Goal: Task Accomplishment & Management: Use online tool/utility

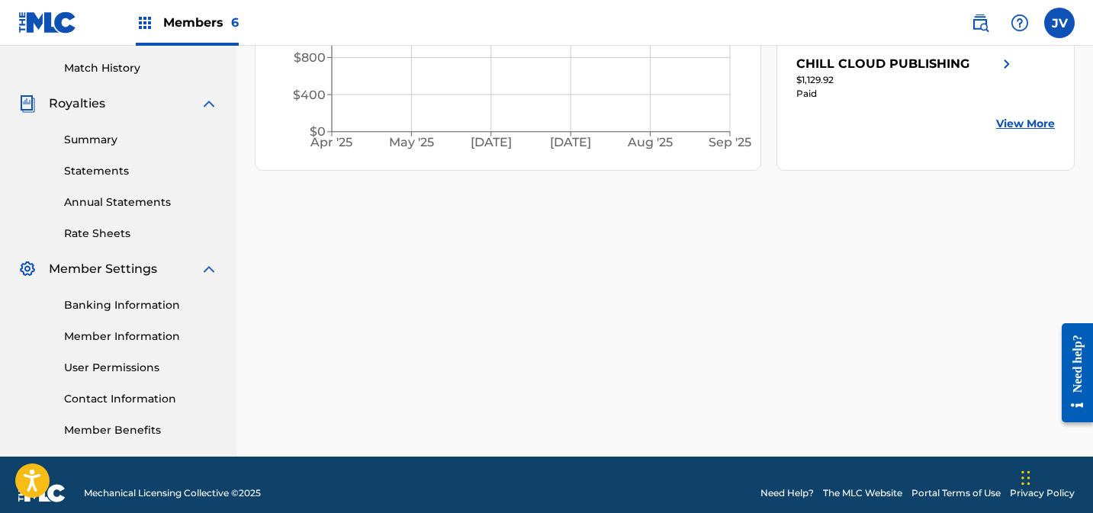
scroll to position [390, 0]
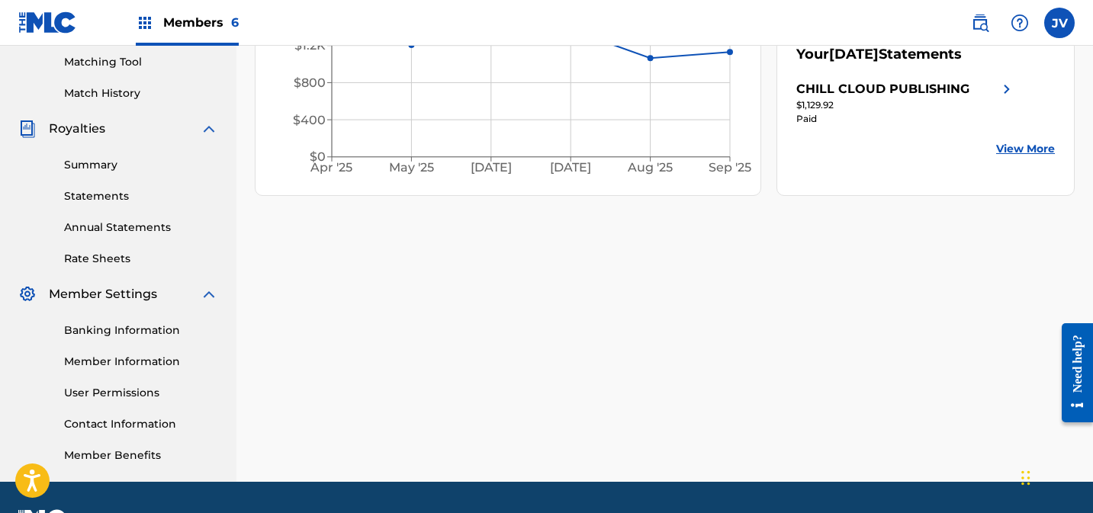
click at [95, 190] on link "Statements" at bounding box center [141, 196] width 154 height 16
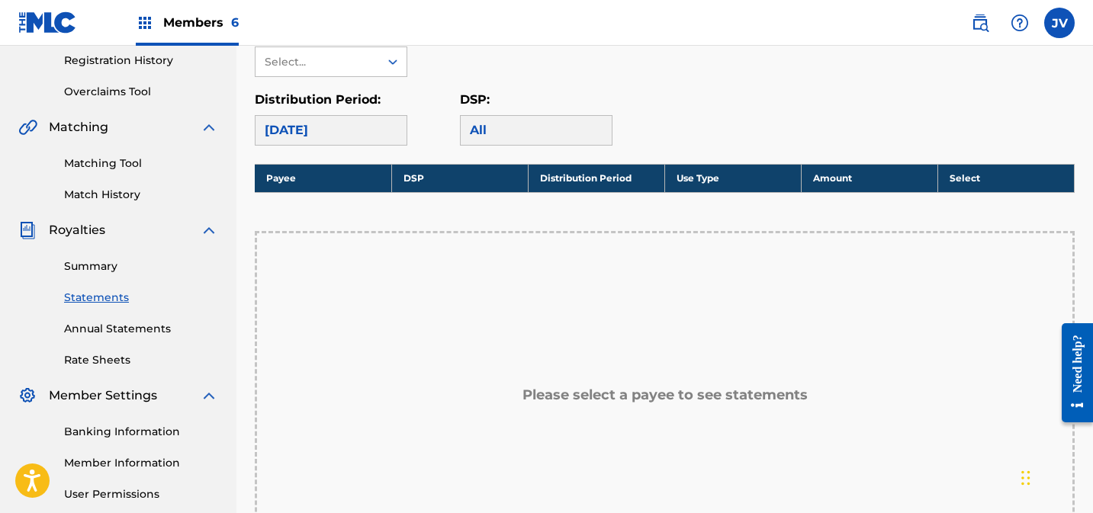
scroll to position [243, 0]
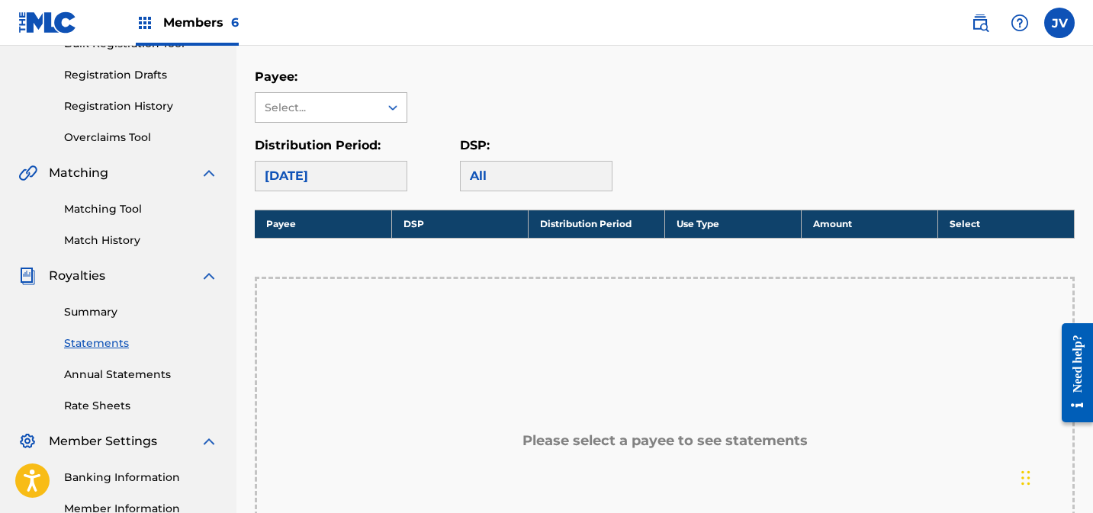
click at [336, 109] on div "Select..." at bounding box center [317, 108] width 104 height 16
click at [320, 133] on div "CHILL CLOUD PUBLISHING" at bounding box center [330, 151] width 151 height 56
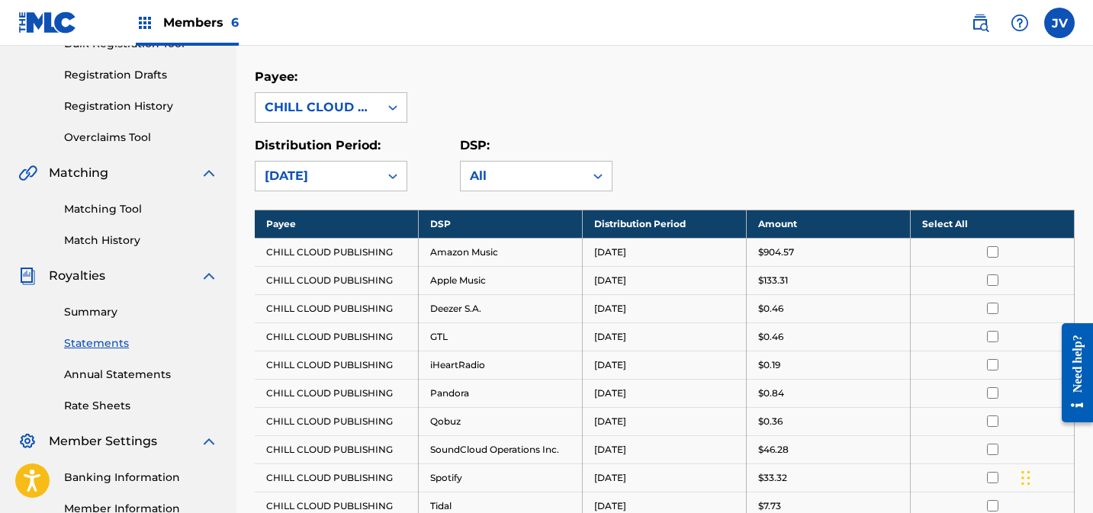
click at [75, 304] on link "Summary" at bounding box center [141, 312] width 154 height 16
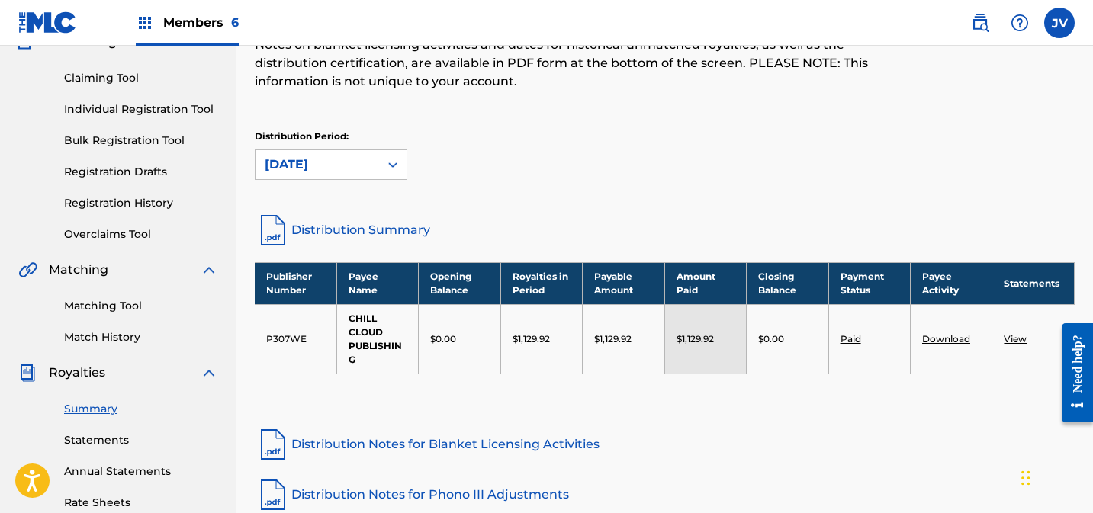
scroll to position [153, 0]
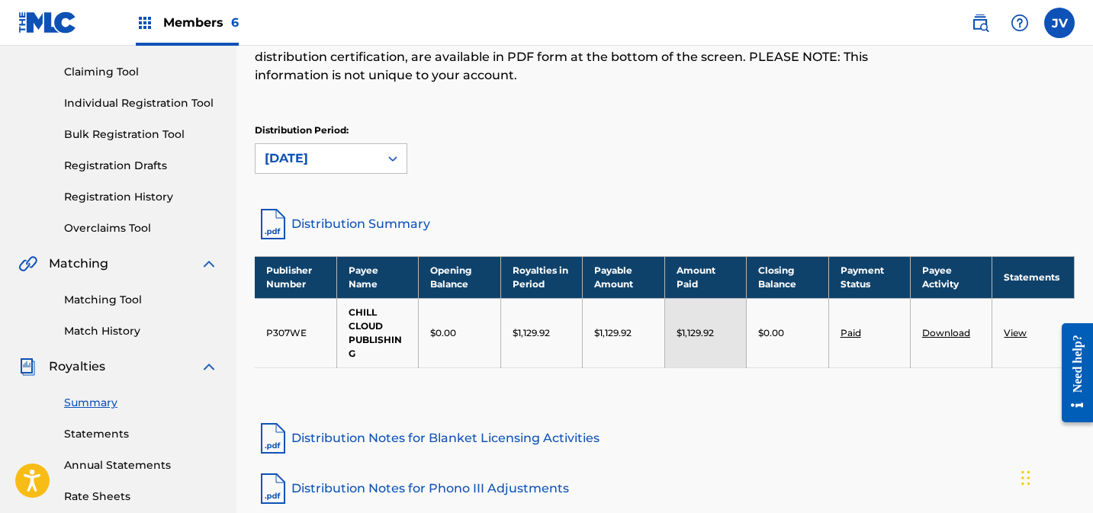
click at [1021, 332] on link "View" at bounding box center [1015, 332] width 23 height 11
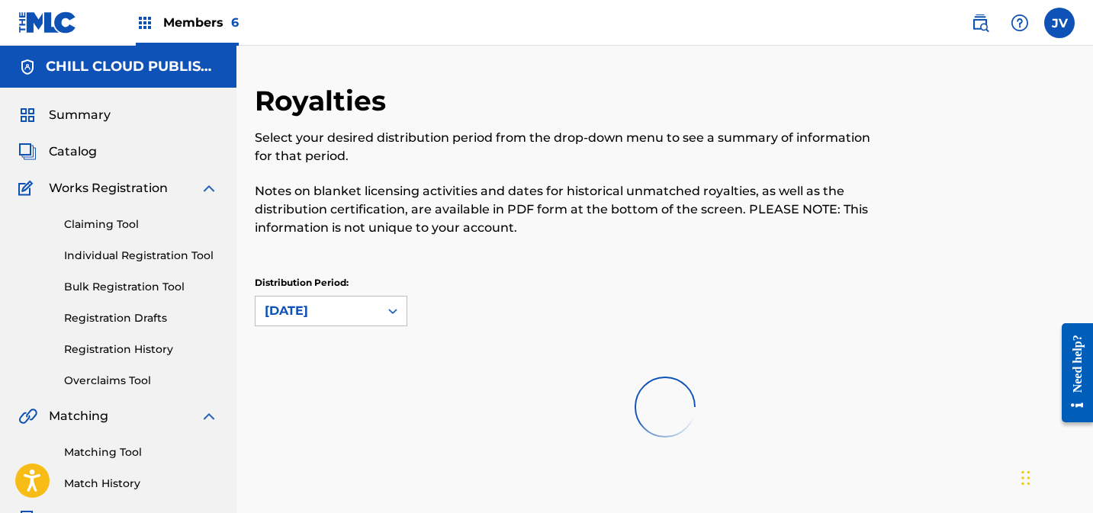
scroll to position [153, 0]
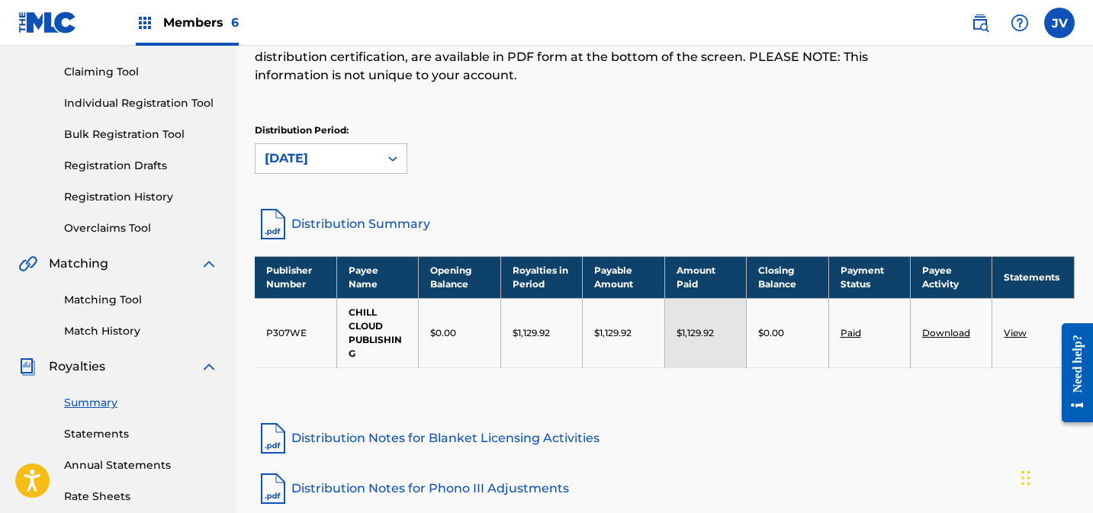
click at [945, 332] on link "Download" at bounding box center [946, 332] width 48 height 11
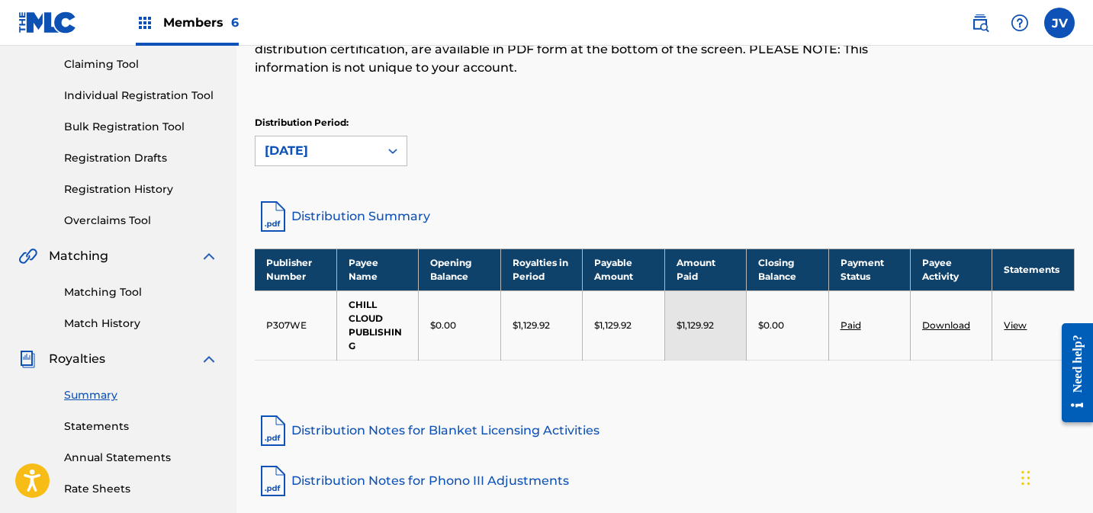
click at [125, 294] on link "Matching Tool" at bounding box center [141, 292] width 154 height 16
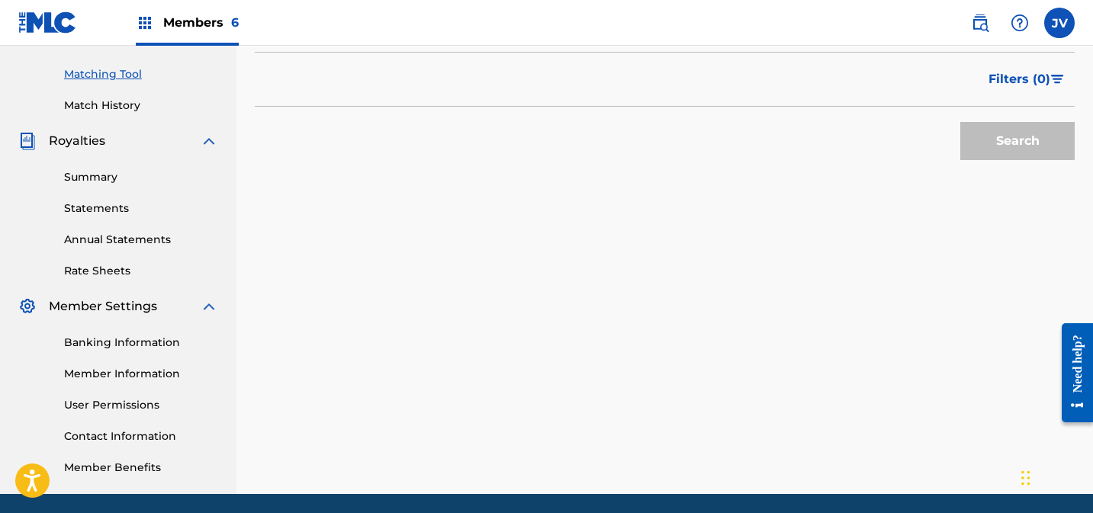
scroll to position [381, 0]
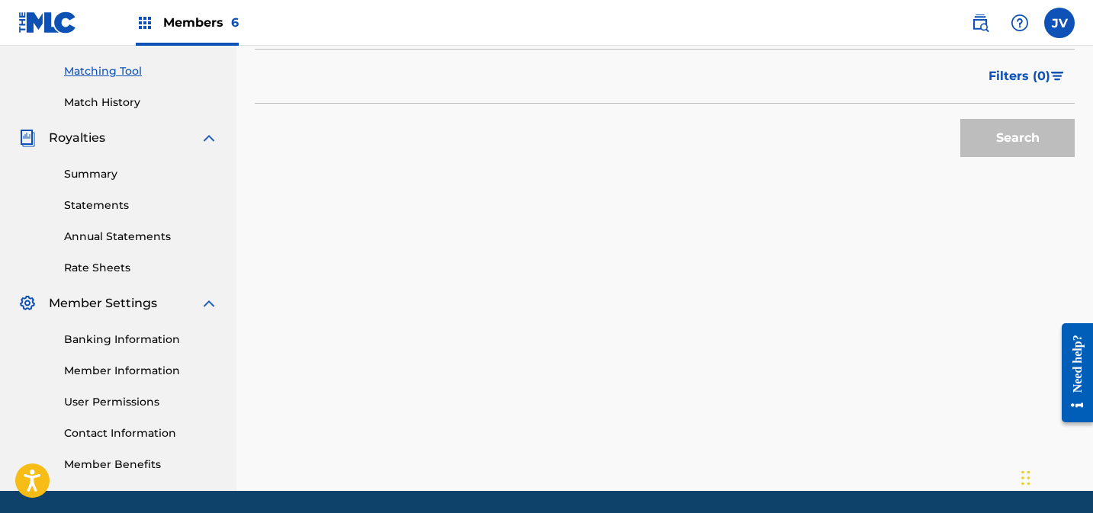
click at [127, 101] on link "Match History" at bounding box center [141, 103] width 154 height 16
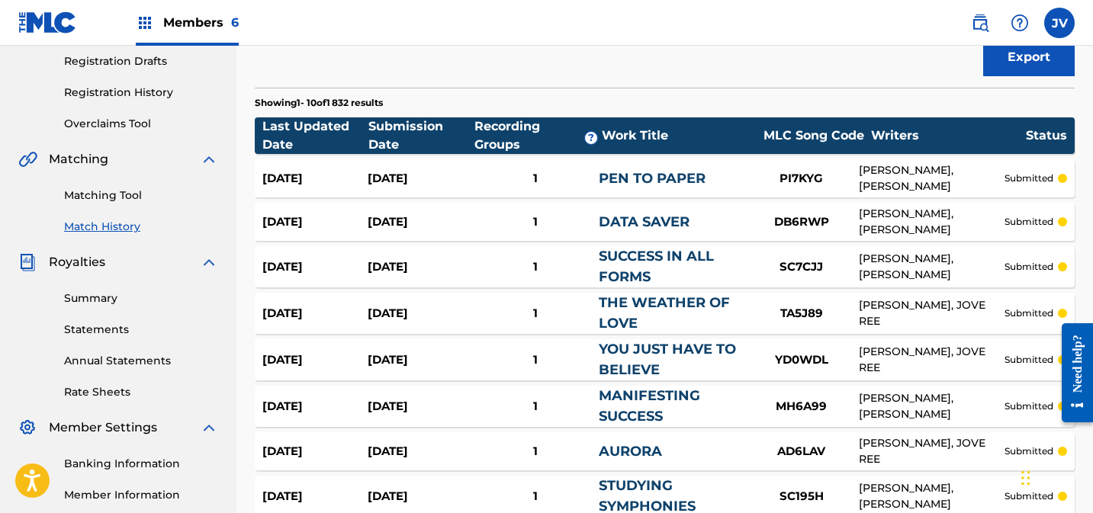
scroll to position [503, 0]
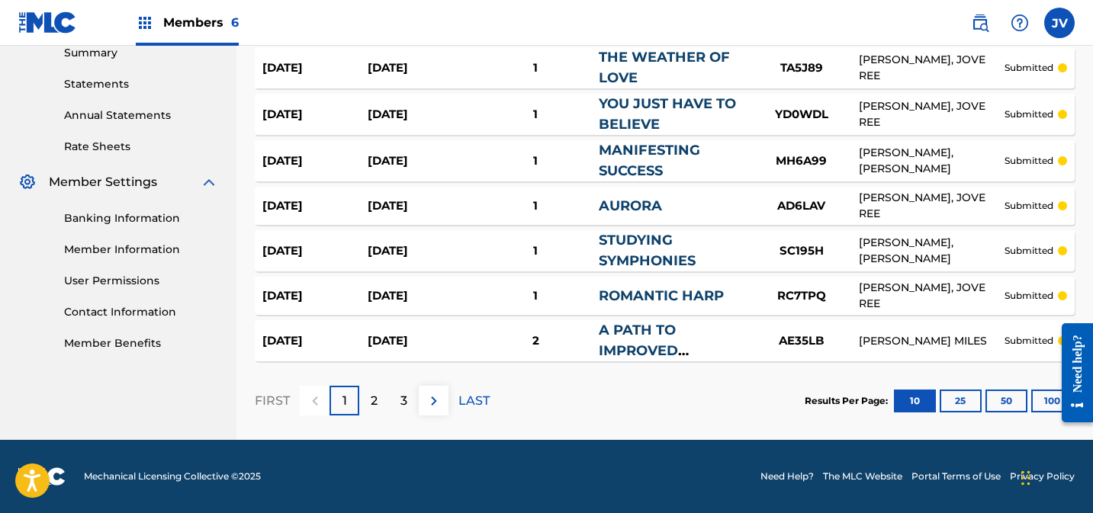
click at [403, 403] on p "3" at bounding box center [403, 401] width 7 height 18
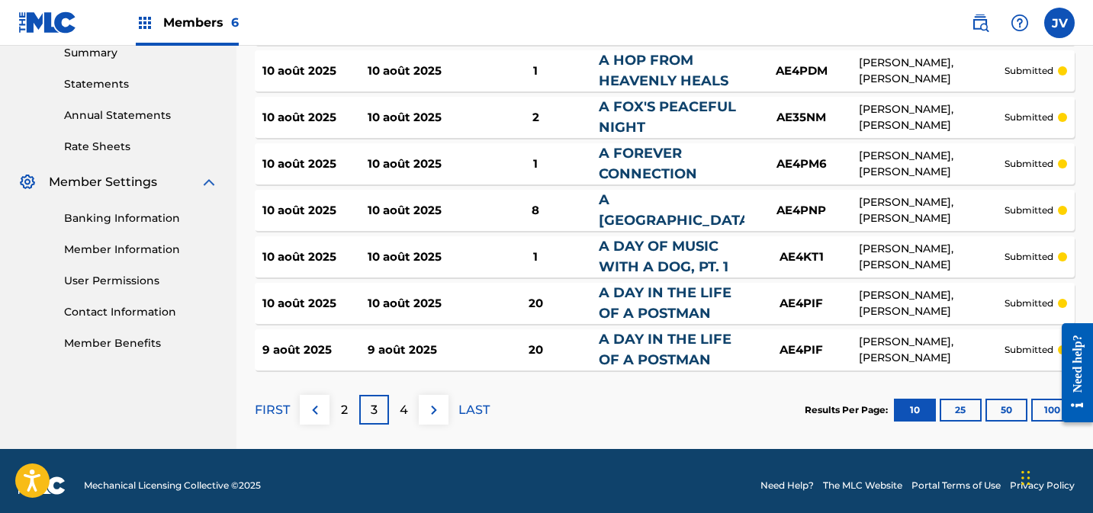
click at [411, 407] on div "4" at bounding box center [404, 410] width 30 height 30
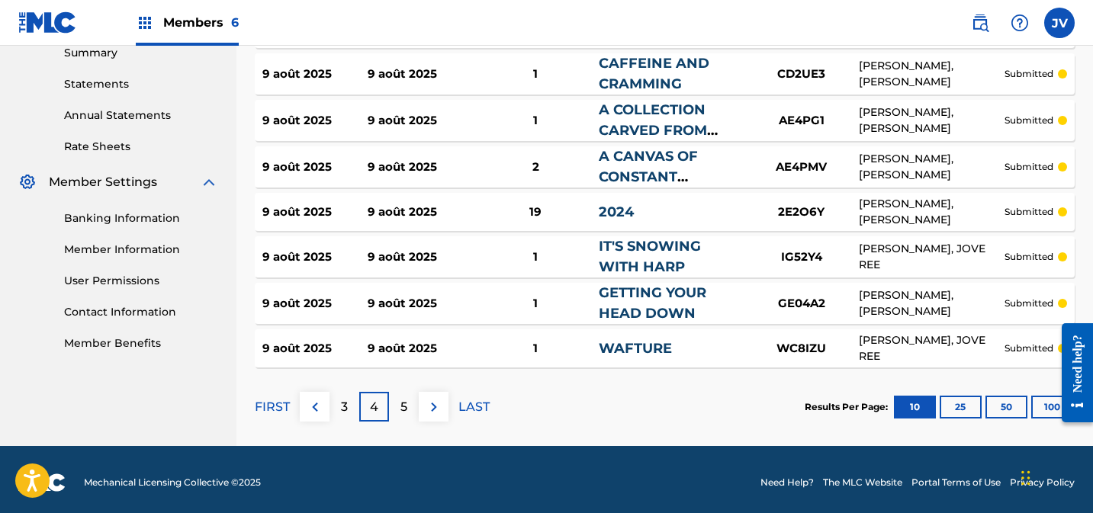
scroll to position [0, 0]
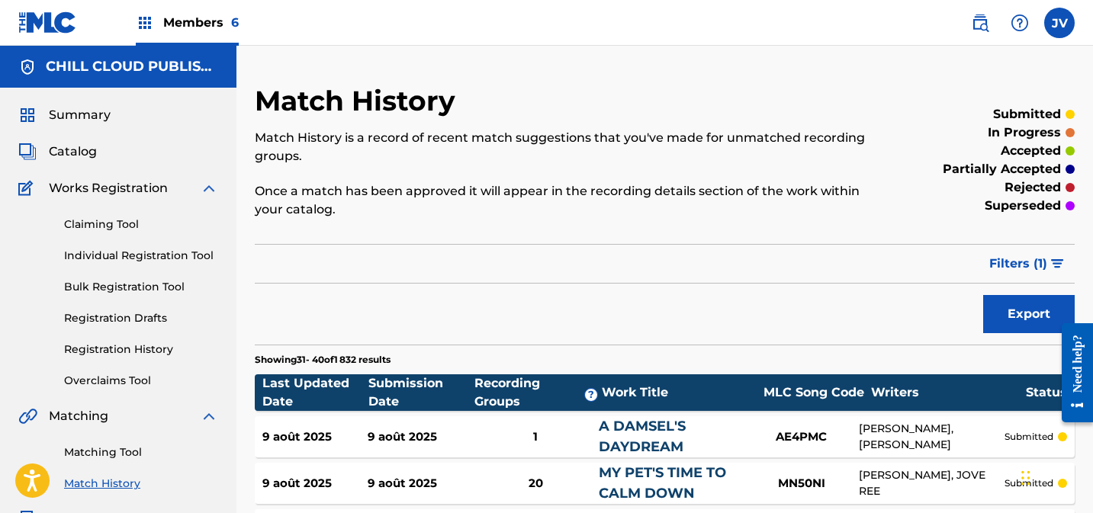
click at [67, 158] on span "Catalog" at bounding box center [73, 152] width 48 height 18
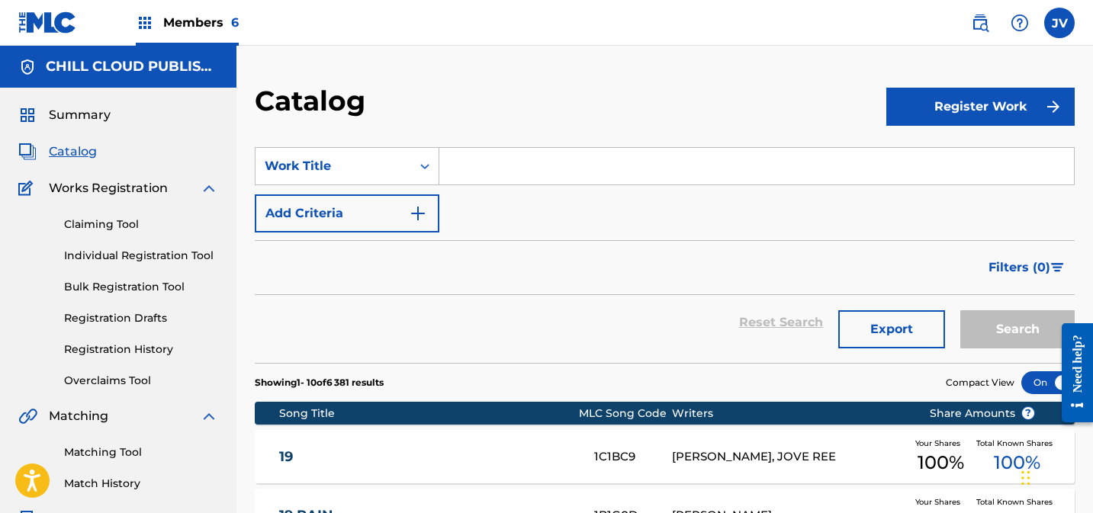
click at [81, 120] on span "Summary" at bounding box center [80, 115] width 62 height 18
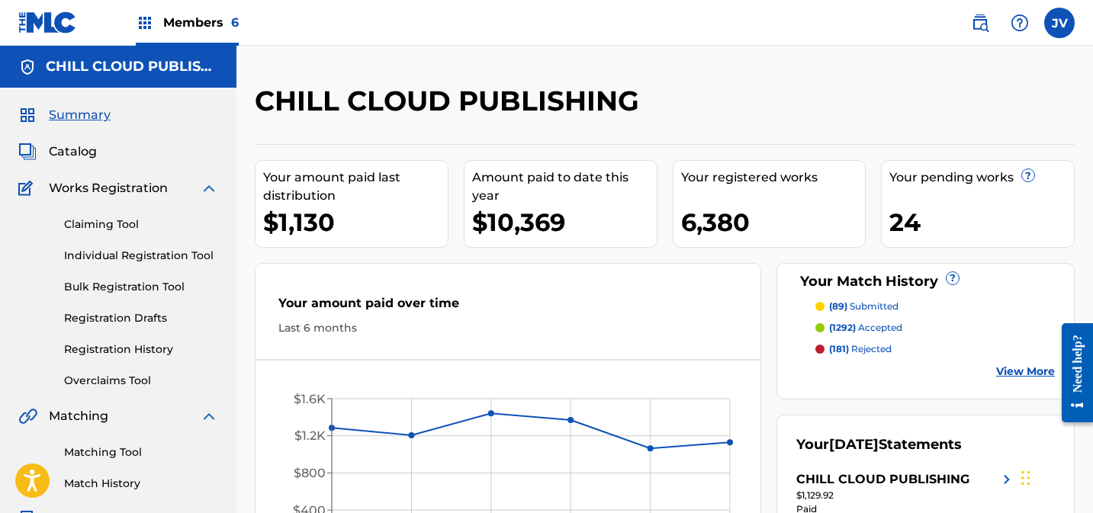
click at [185, 17] on span "Members 6" at bounding box center [200, 23] width 75 height 18
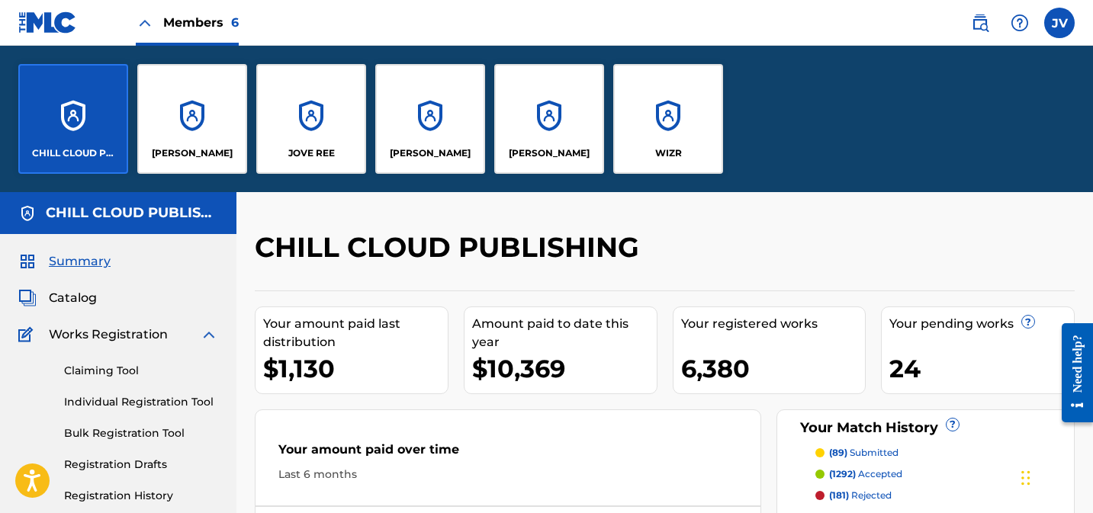
click at [681, 108] on div "WIZR" at bounding box center [668, 119] width 110 height 110
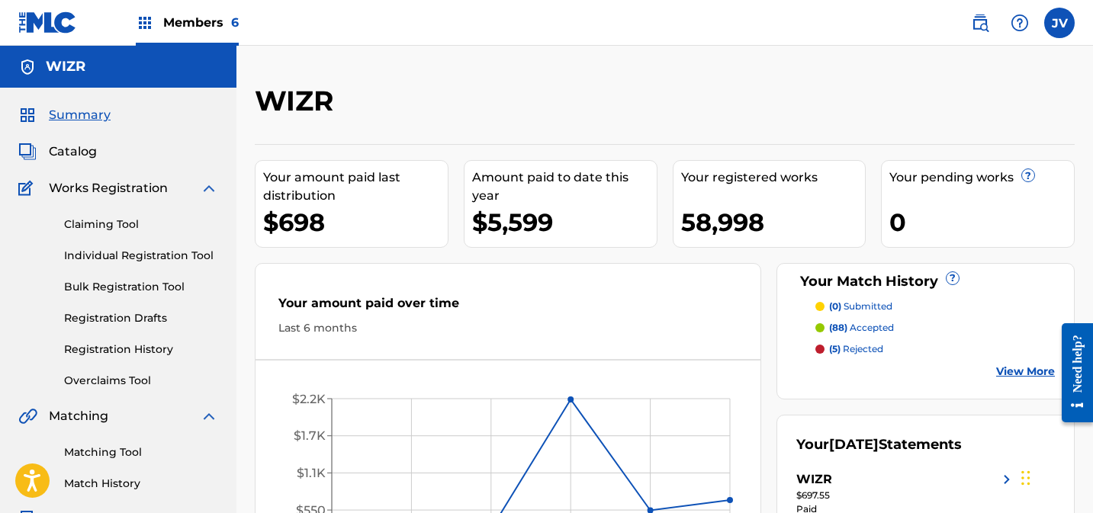
click at [115, 352] on link "Registration History" at bounding box center [141, 350] width 154 height 16
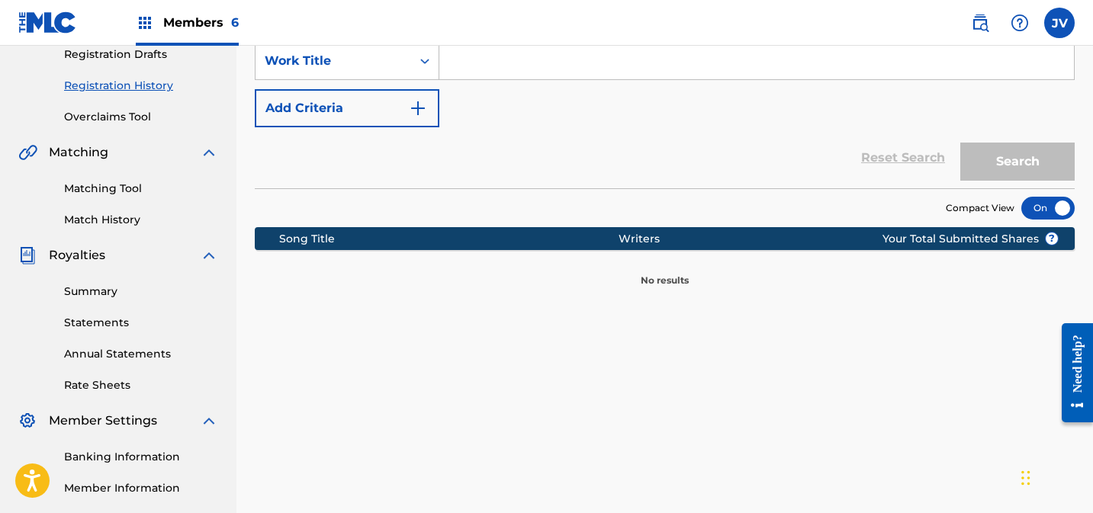
scroll to position [160, 0]
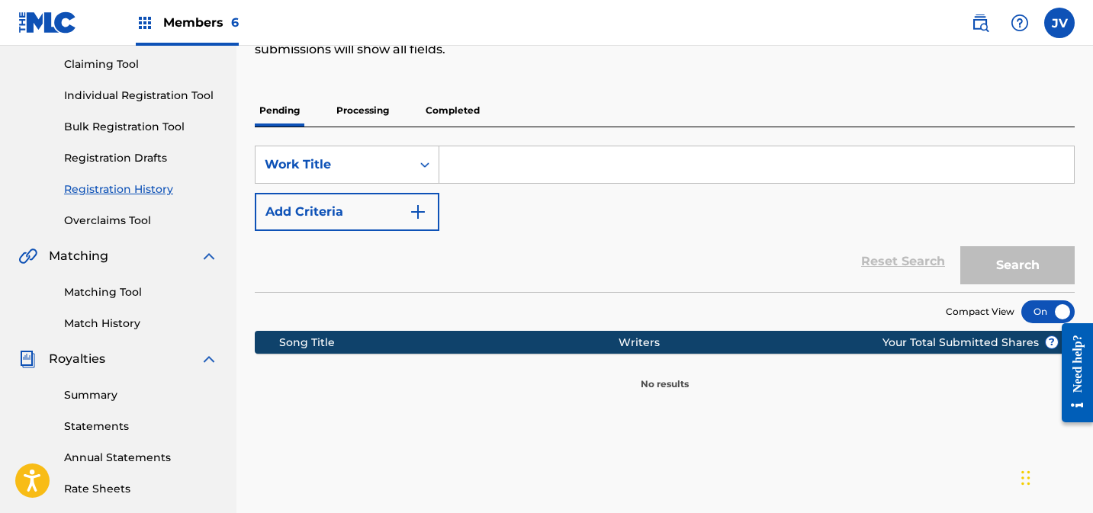
click at [371, 111] on p "Processing" at bounding box center [363, 111] width 62 height 32
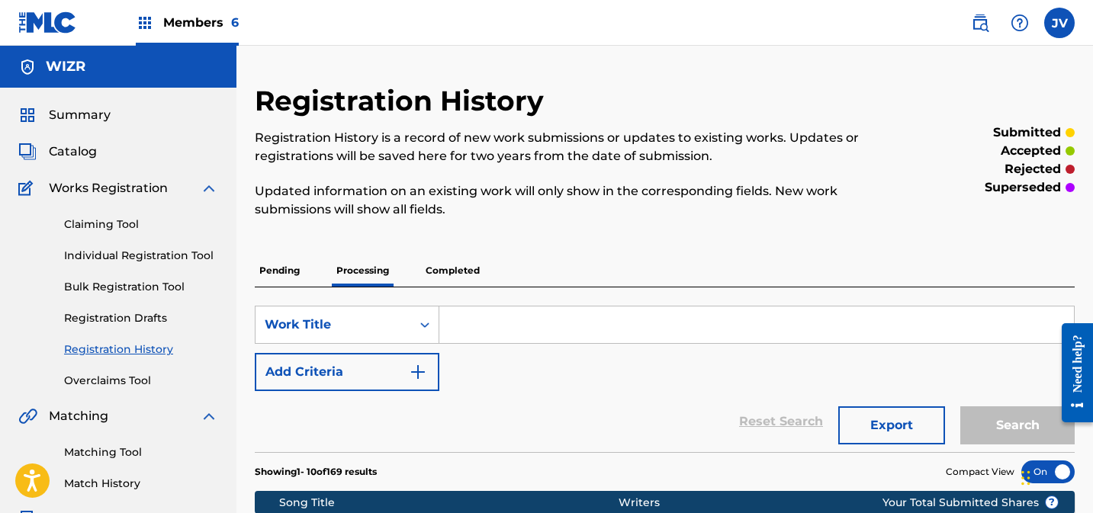
click at [458, 270] on p "Completed" at bounding box center [452, 271] width 63 height 32
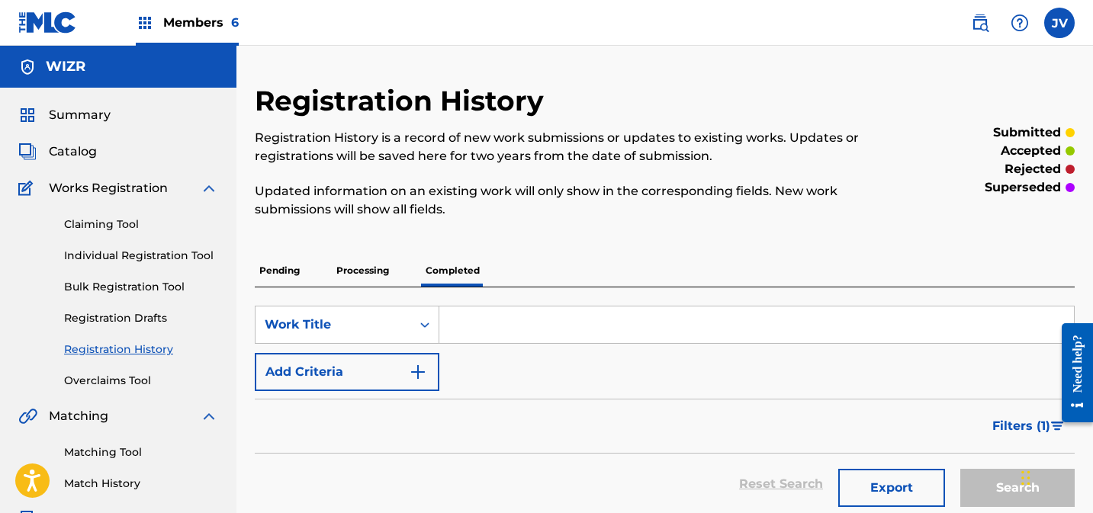
click at [154, 21] on div "Members 6" at bounding box center [187, 22] width 103 height 45
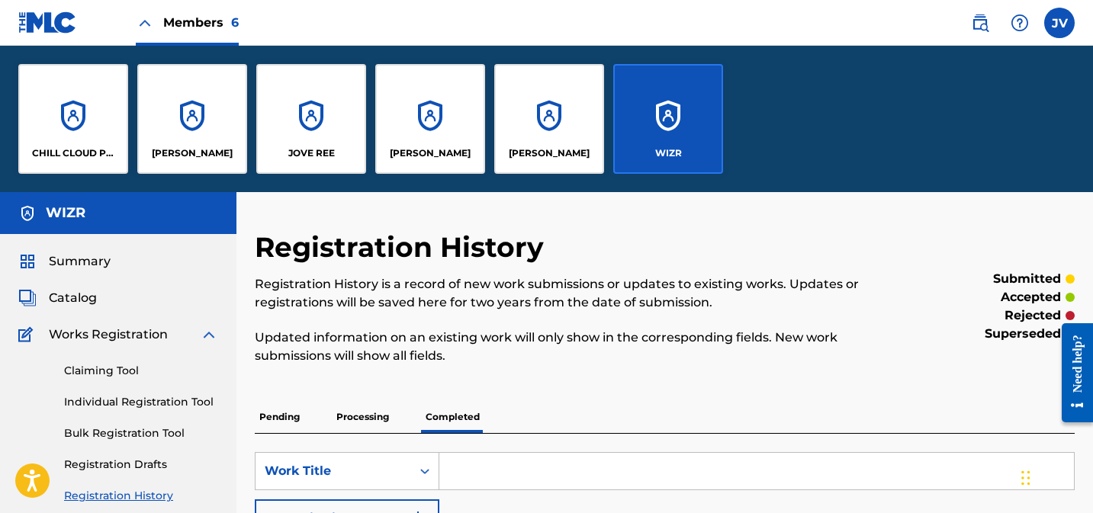
click at [108, 109] on div "CHILL CLOUD PUBLISHING" at bounding box center [73, 119] width 110 height 110
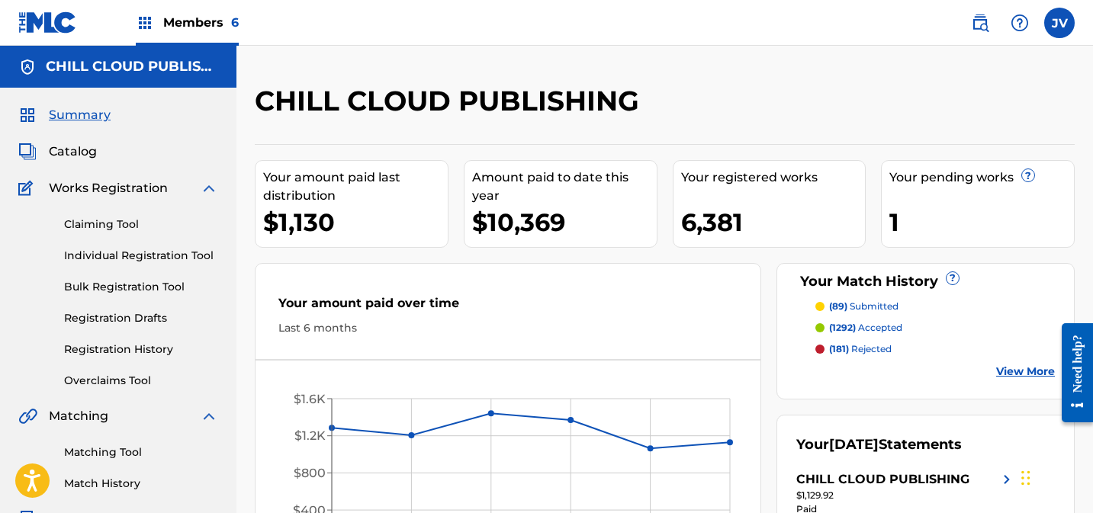
click at [110, 225] on link "Claiming Tool" at bounding box center [141, 225] width 154 height 16
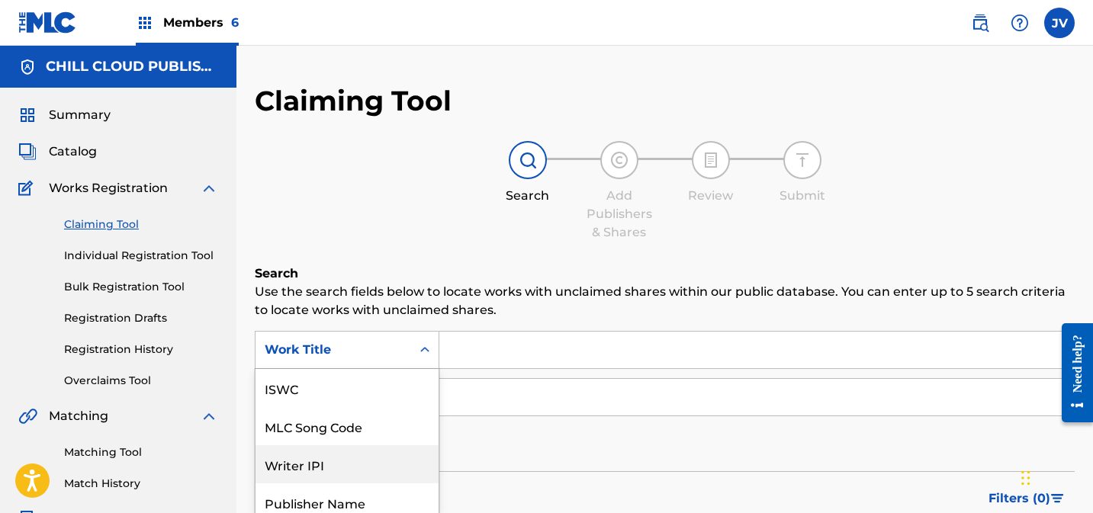
scroll to position [85, 0]
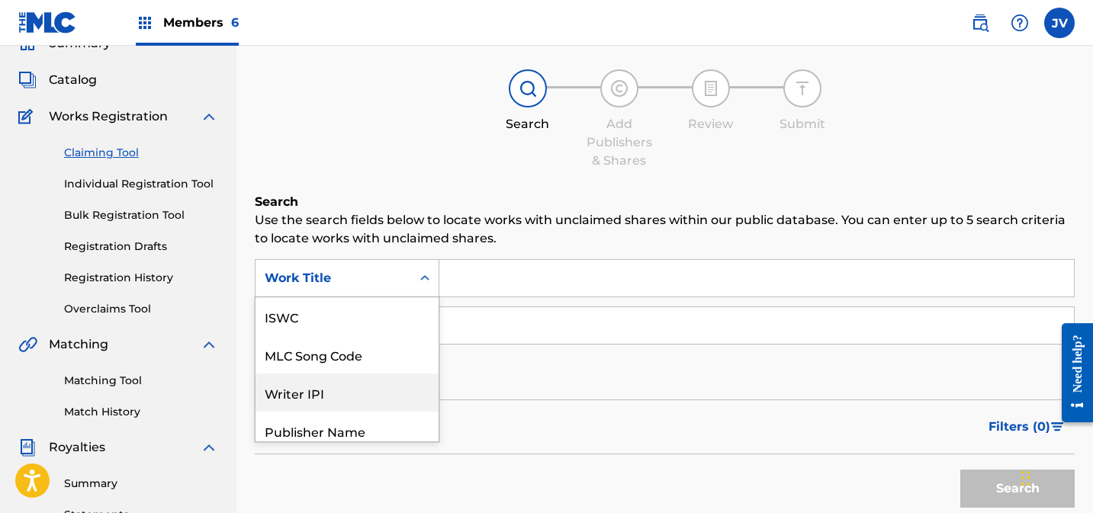
click at [383, 297] on div "Writer IPI, 3 of 7. 7 results available. Use Up and Down to choose options, pre…" at bounding box center [347, 278] width 185 height 38
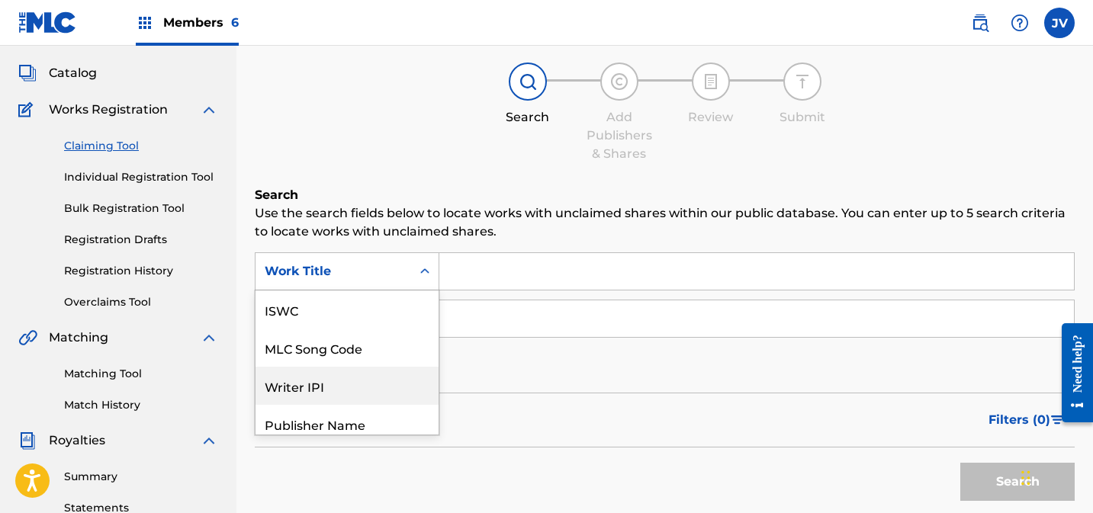
scroll to position [38, 0]
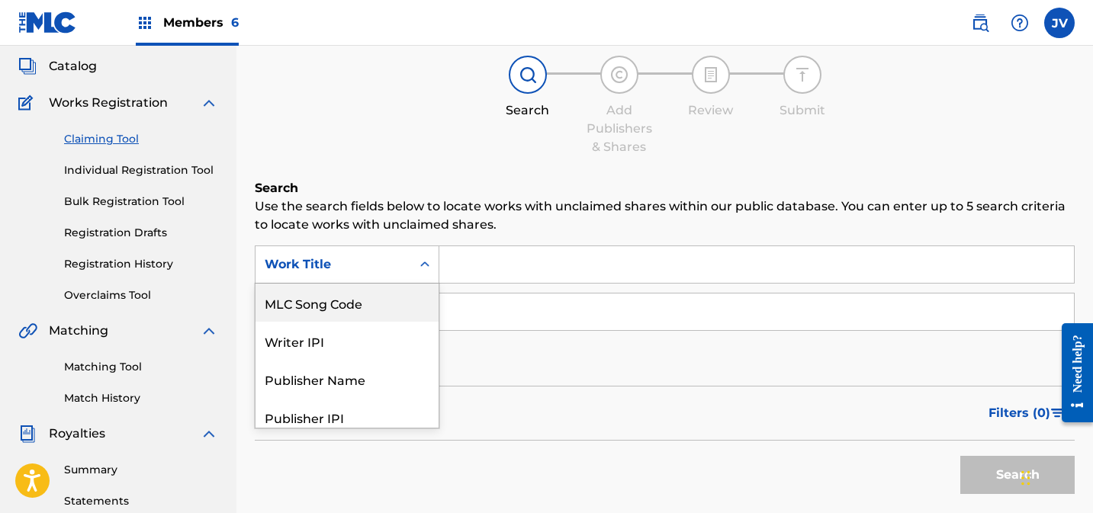
drag, startPoint x: 344, startPoint y: 307, endPoint x: 374, endPoint y: 300, distance: 30.5
click at [344, 307] on div "MLC Song Code" at bounding box center [346, 303] width 183 height 38
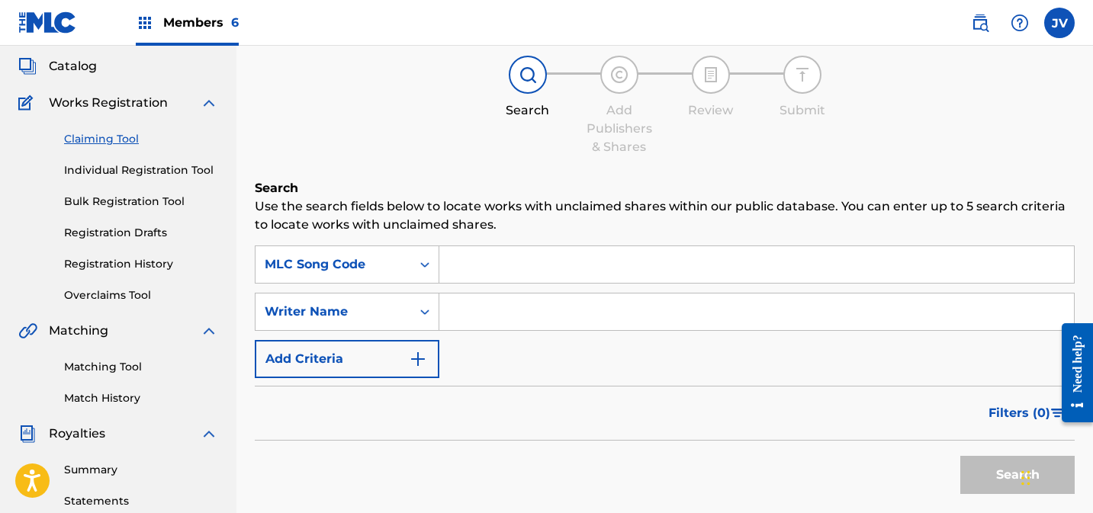
click at [528, 270] on input "Search Form" at bounding box center [756, 264] width 634 height 37
paste input "AD6K6G"
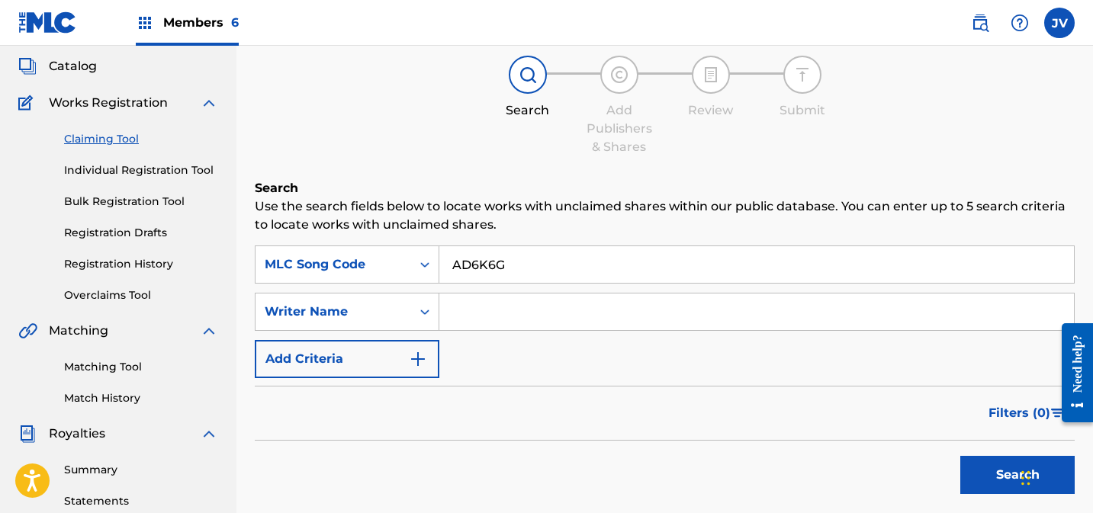
type input "AD6K6G"
click at [981, 469] on button "Search" at bounding box center [1017, 475] width 114 height 38
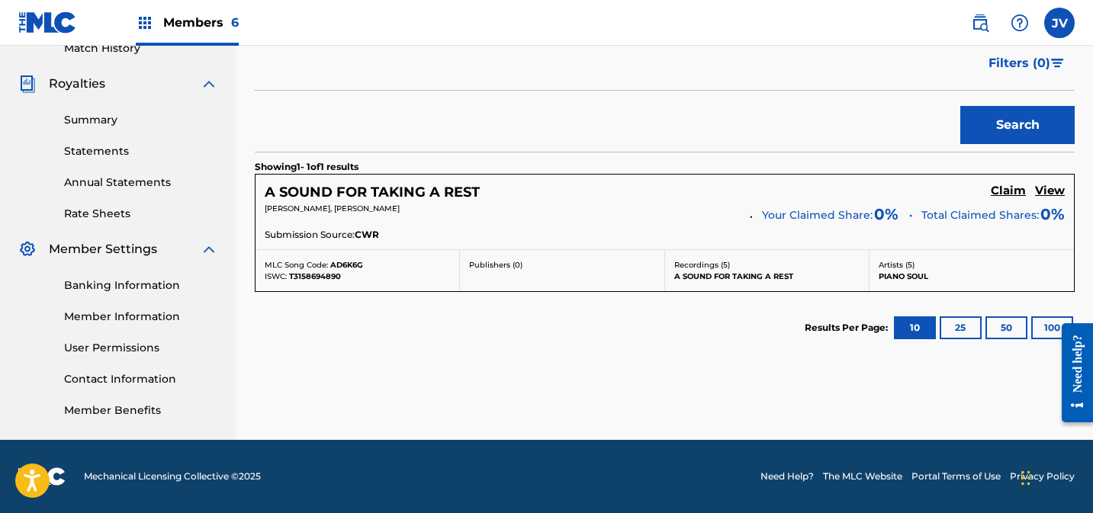
click at [1007, 185] on h5 "Claim" at bounding box center [1008, 191] width 35 height 14
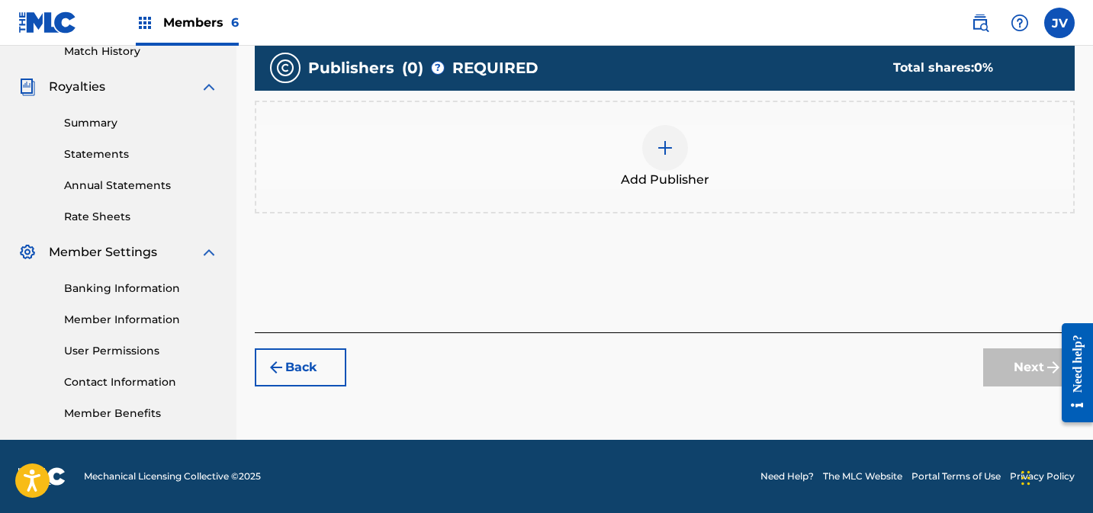
scroll to position [432, 0]
click at [660, 150] on img at bounding box center [665, 148] width 18 height 18
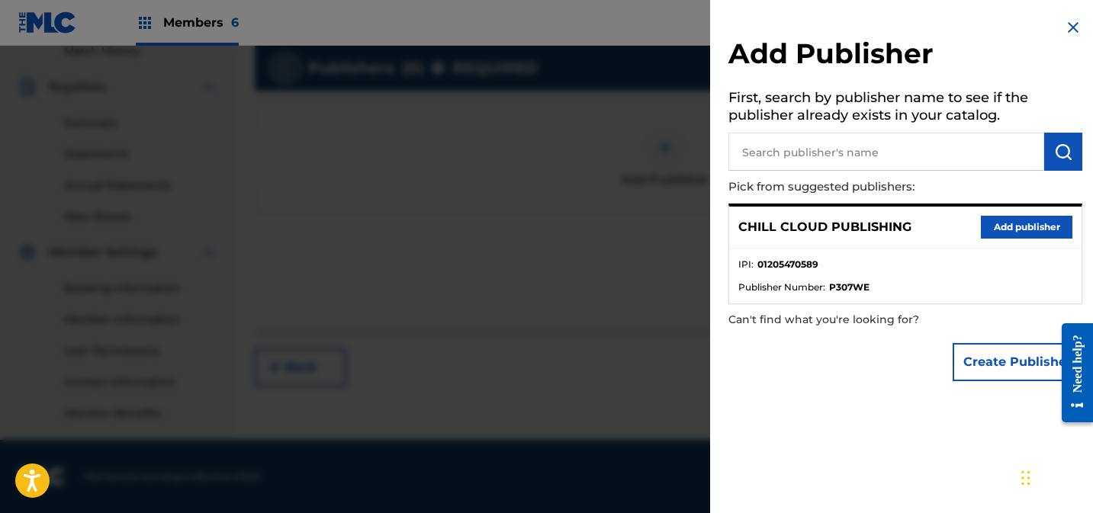
click at [1026, 229] on button "Add publisher" at bounding box center [1027, 227] width 92 height 23
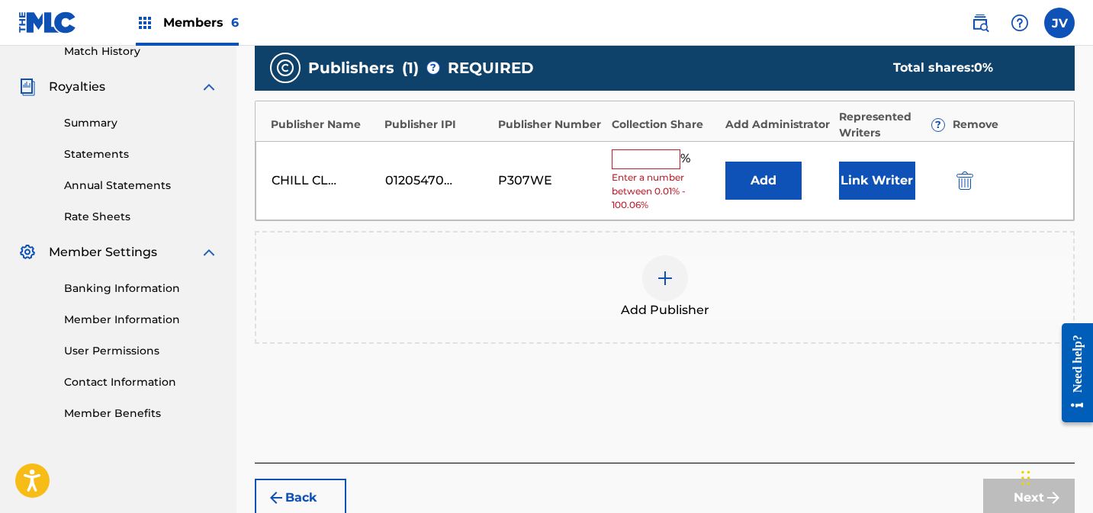
click at [647, 161] on input "text" at bounding box center [646, 159] width 69 height 20
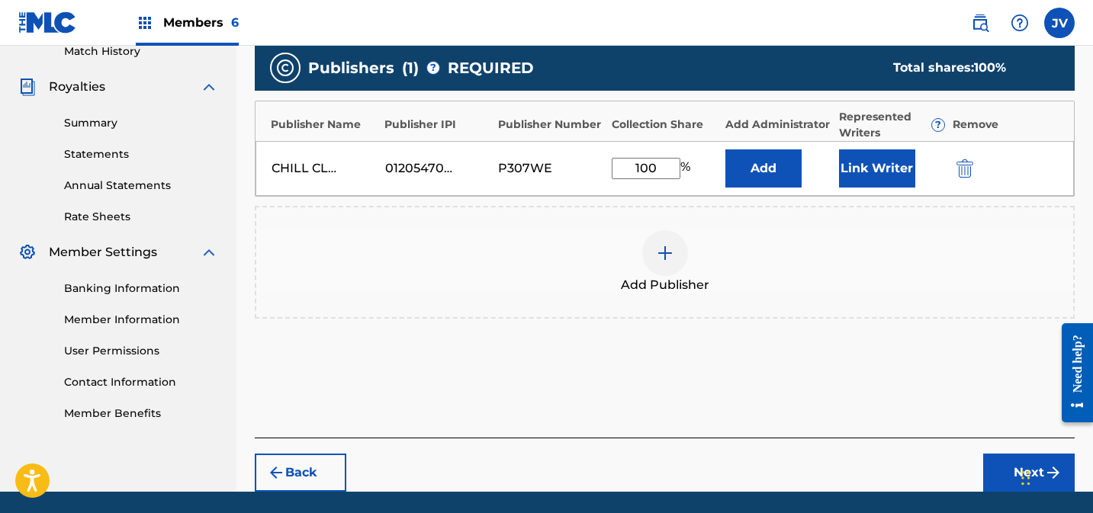
type input "100"
click at [883, 165] on button "Link Writer" at bounding box center [877, 168] width 76 height 38
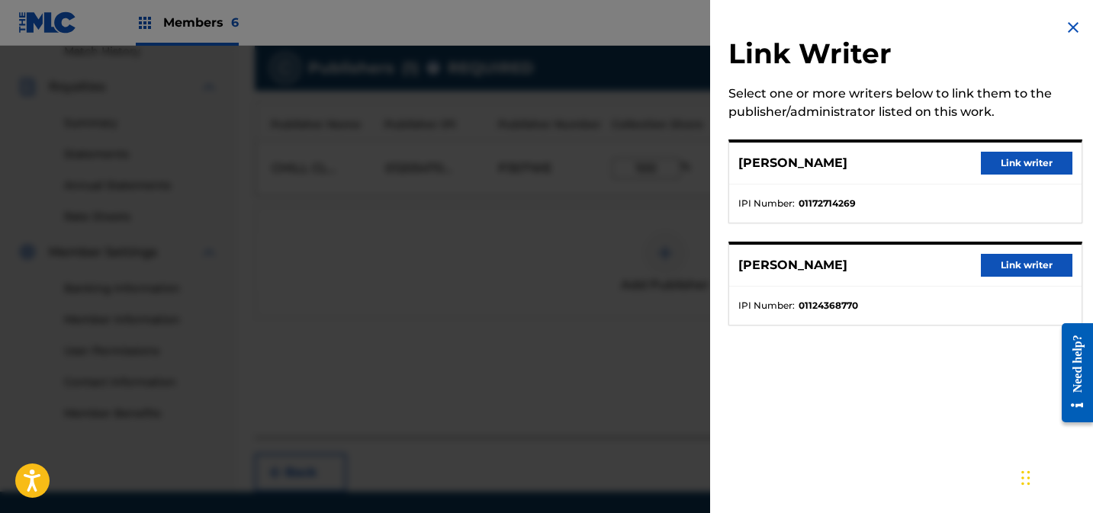
click at [1042, 159] on button "Link writer" at bounding box center [1027, 163] width 92 height 23
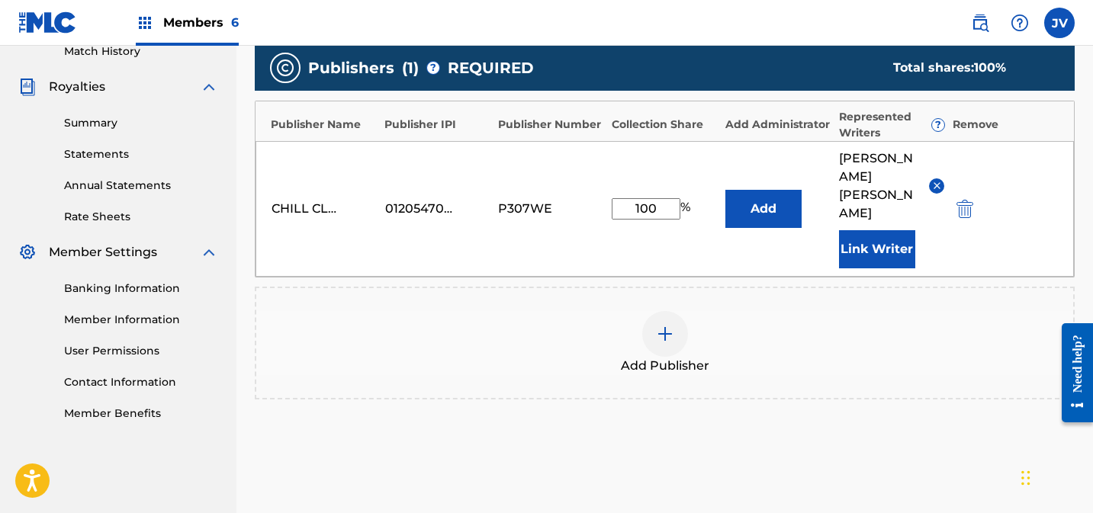
click at [880, 230] on button "Link Writer" at bounding box center [877, 249] width 76 height 38
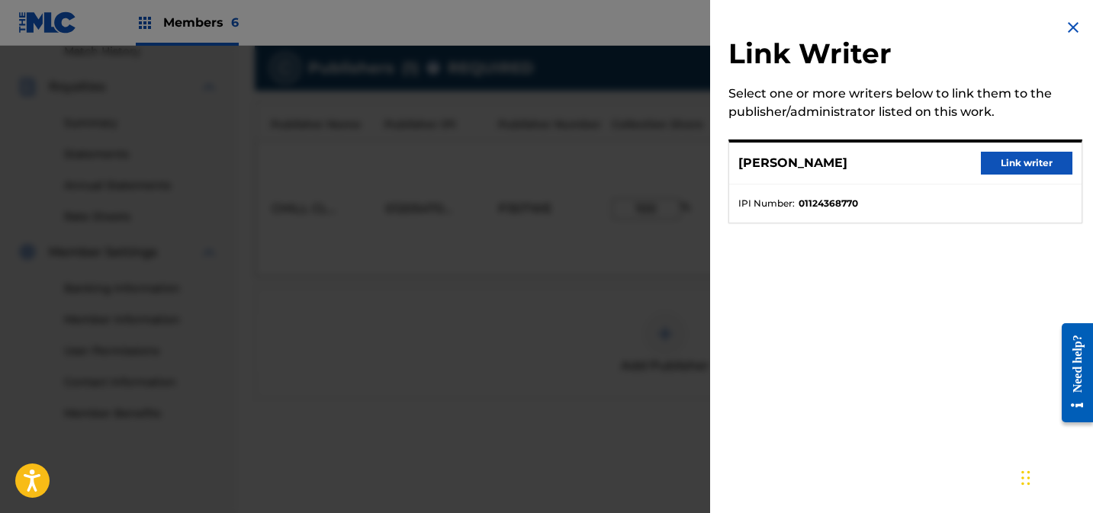
click at [1030, 175] on div "[PERSON_NAME] Link writer" at bounding box center [905, 164] width 352 height 42
click at [1030, 168] on button "Link writer" at bounding box center [1027, 163] width 92 height 23
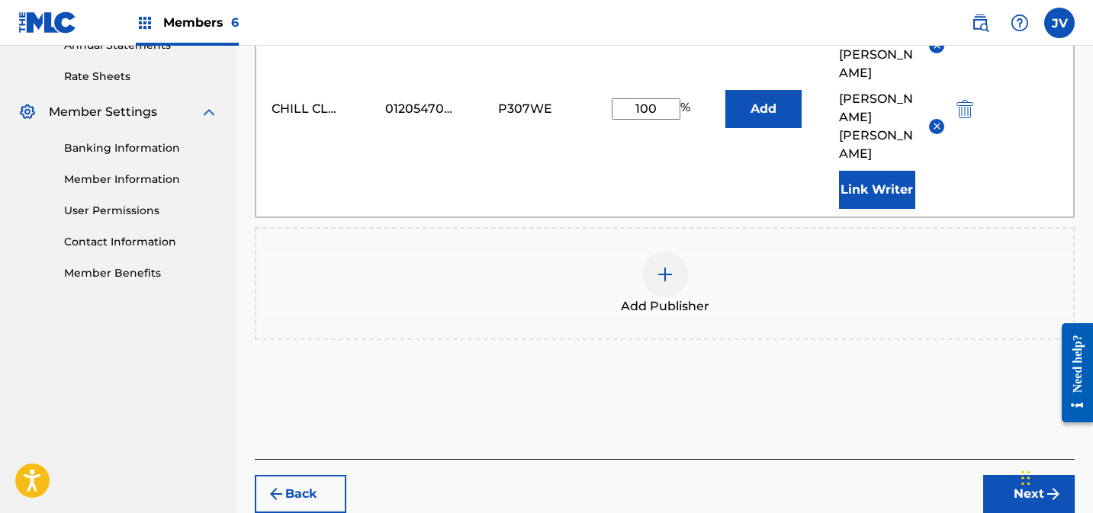
click at [1025, 475] on button "Next" at bounding box center [1029, 494] width 92 height 38
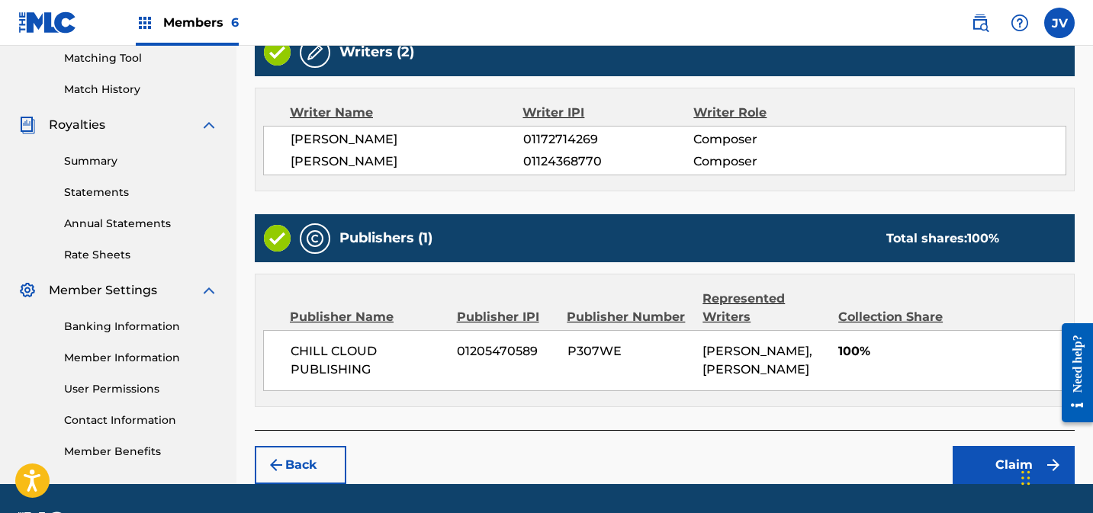
scroll to position [437, 0]
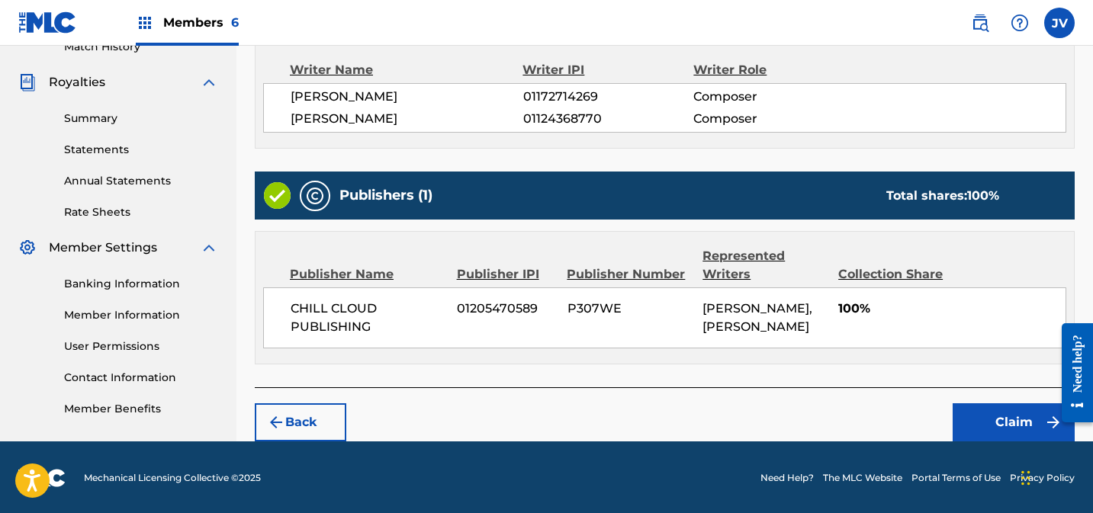
click at [1000, 416] on button "Claim" at bounding box center [1013, 422] width 122 height 38
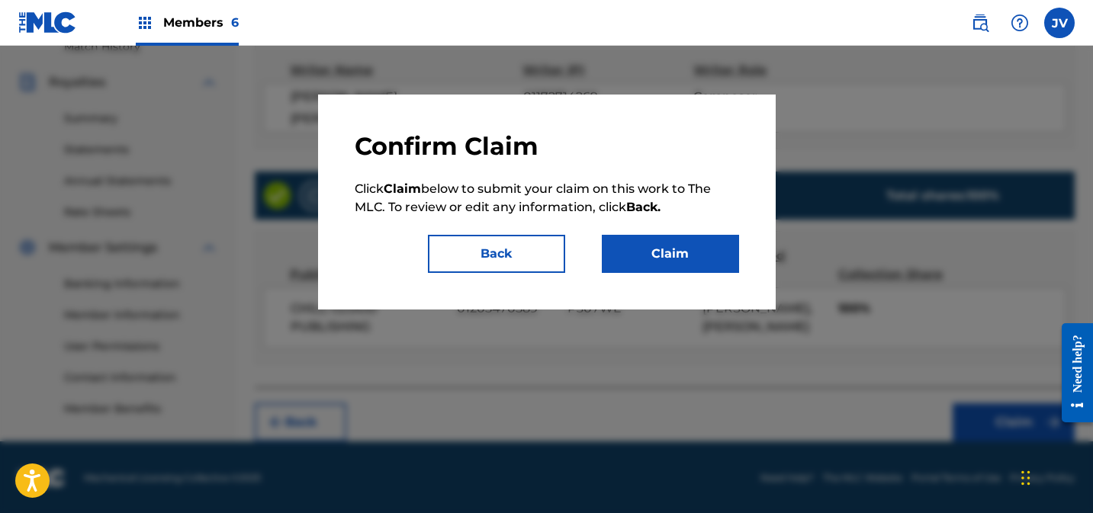
click at [685, 264] on button "Claim" at bounding box center [670, 254] width 137 height 38
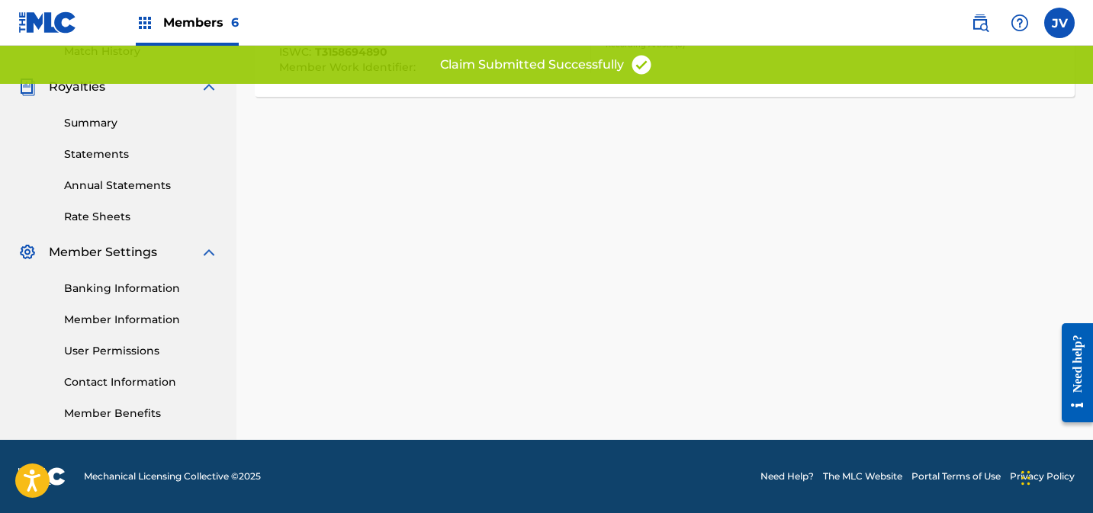
scroll to position [432, 0]
drag, startPoint x: 113, startPoint y: 349, endPoint x: 236, endPoint y: 334, distance: 124.5
click at [113, 348] on link "User Permissions" at bounding box center [141, 351] width 154 height 16
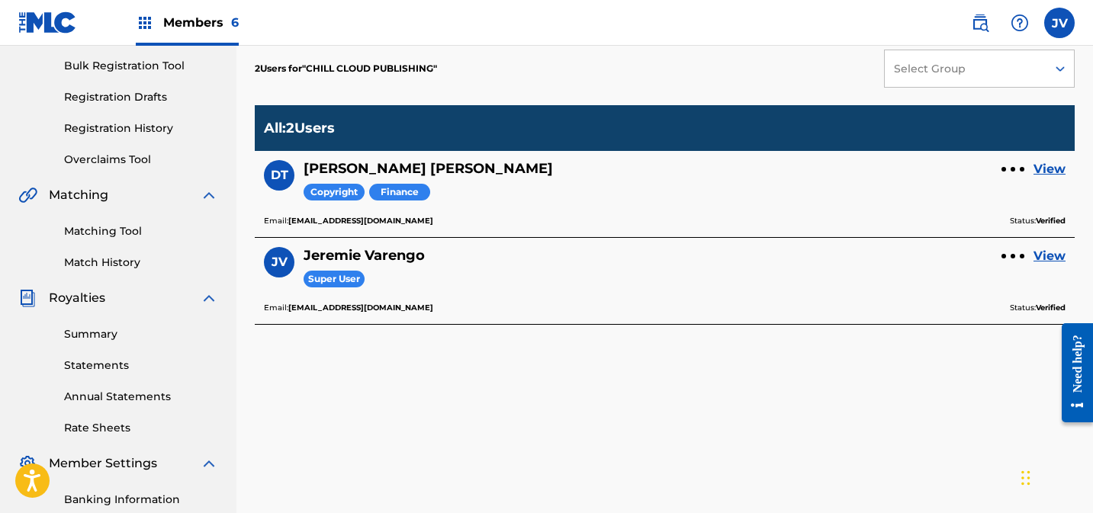
scroll to position [220, 0]
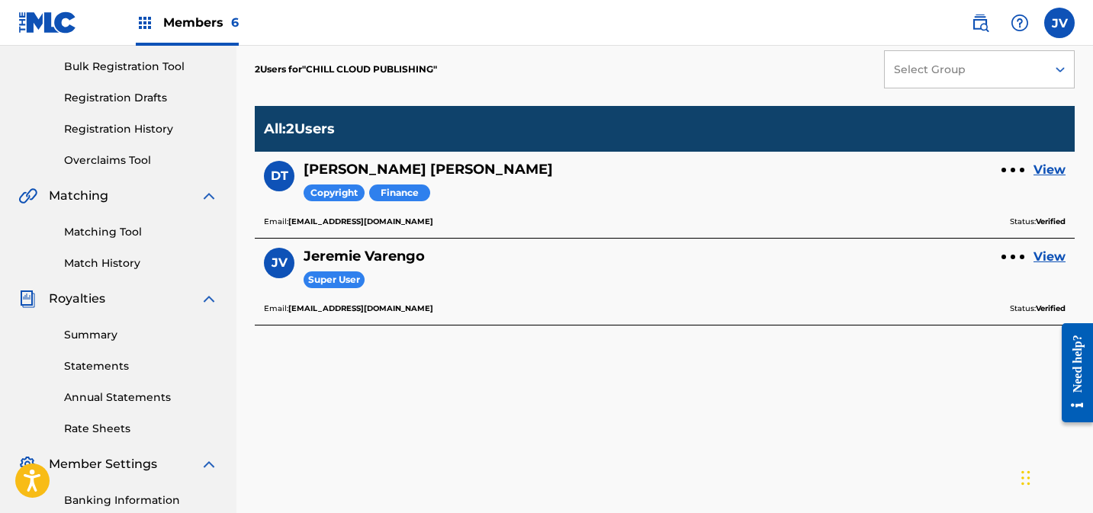
click at [1050, 175] on link "View" at bounding box center [1049, 170] width 32 height 18
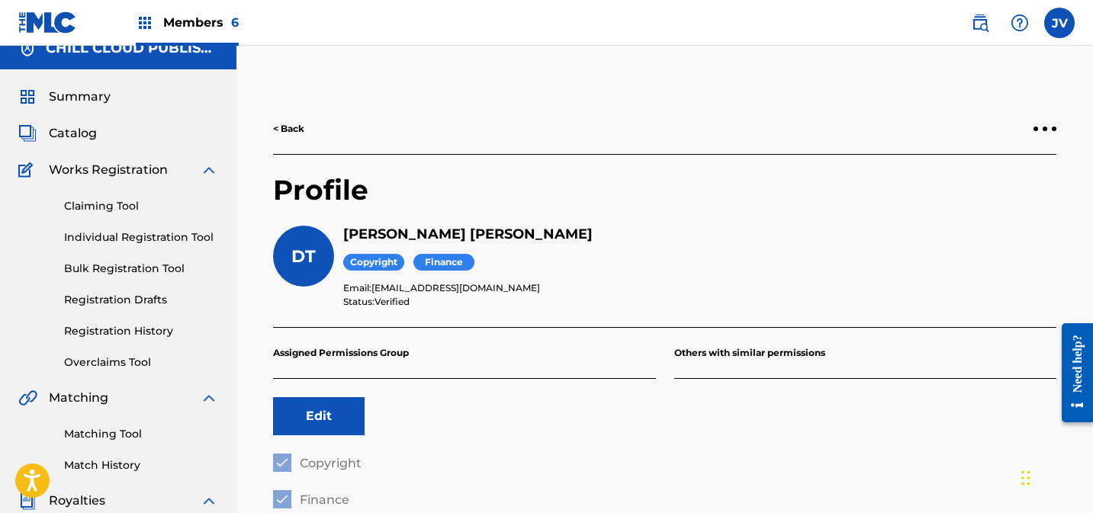
scroll to position [5, 0]
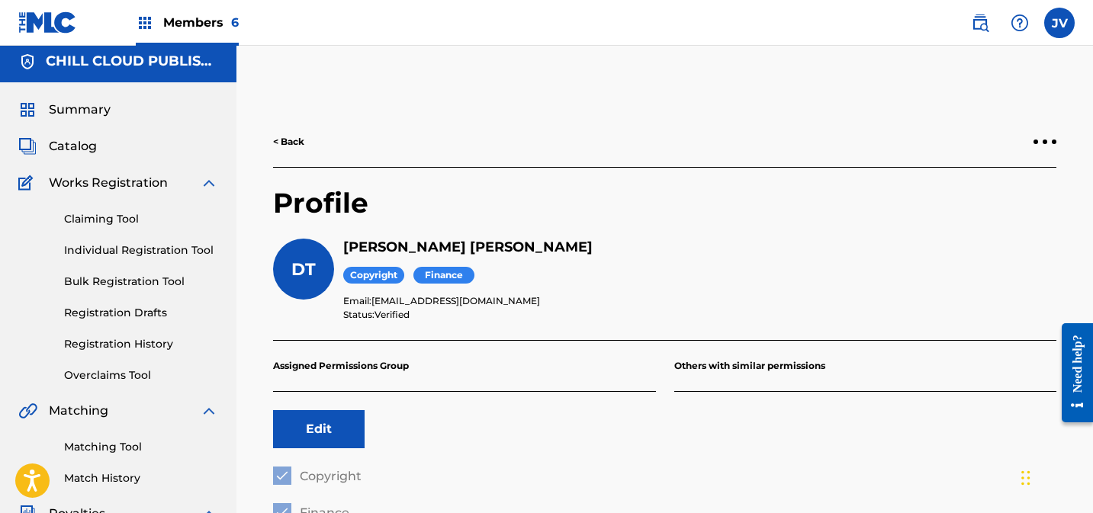
click at [291, 140] on link "< Back" at bounding box center [288, 142] width 31 height 14
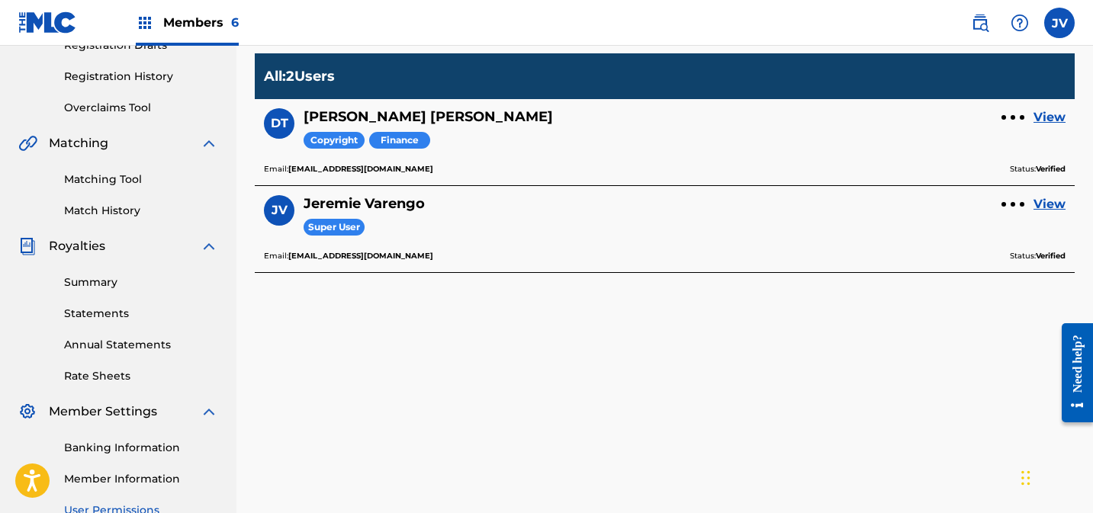
scroll to position [300, 0]
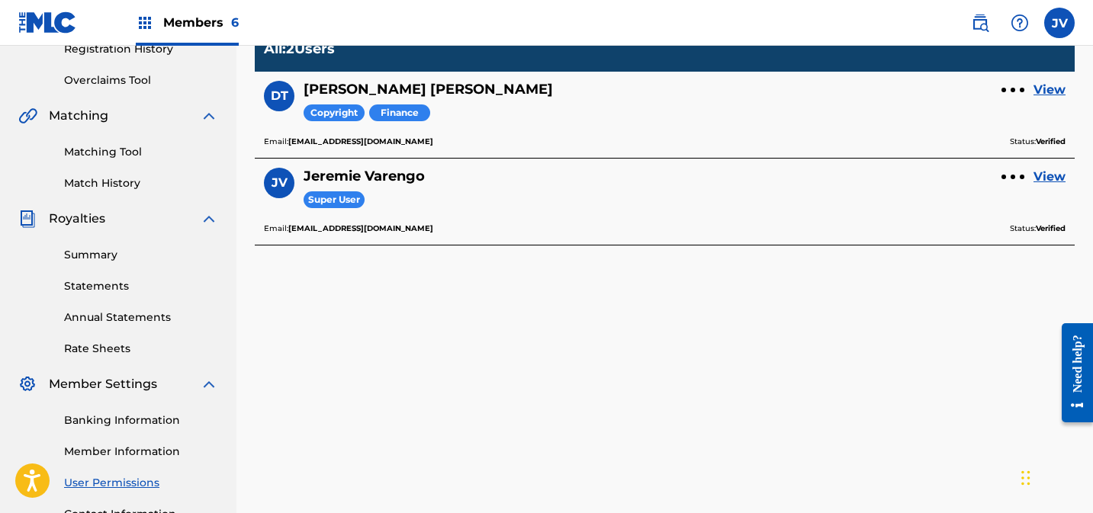
click at [1057, 176] on link "View" at bounding box center [1049, 177] width 32 height 18
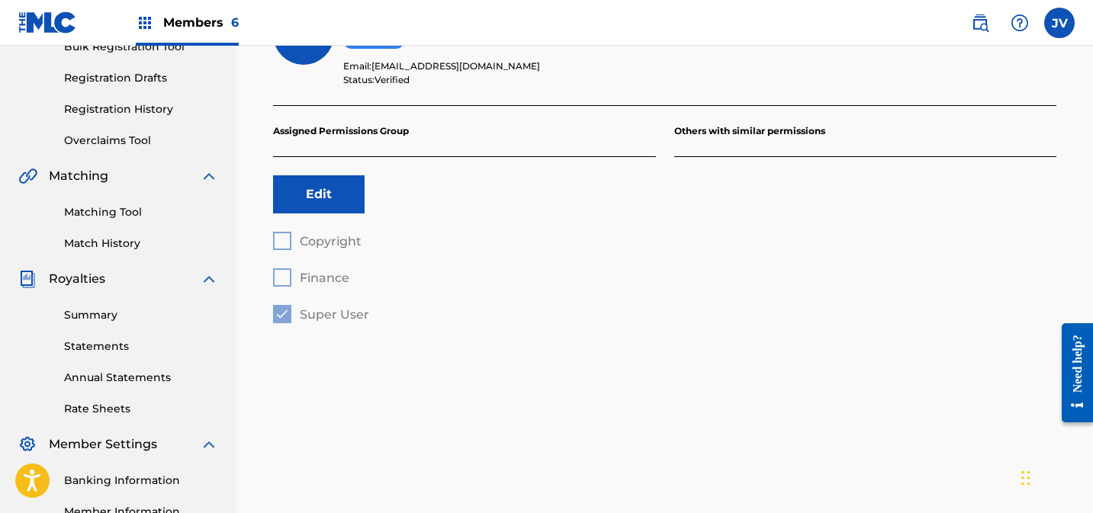
scroll to position [273, 0]
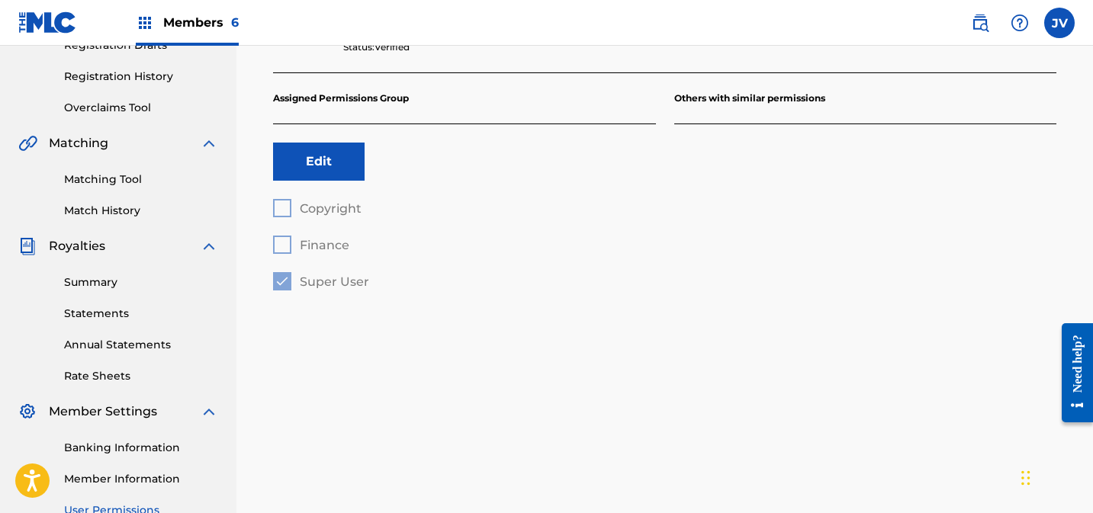
click at [105, 284] on link "Summary" at bounding box center [141, 283] width 154 height 16
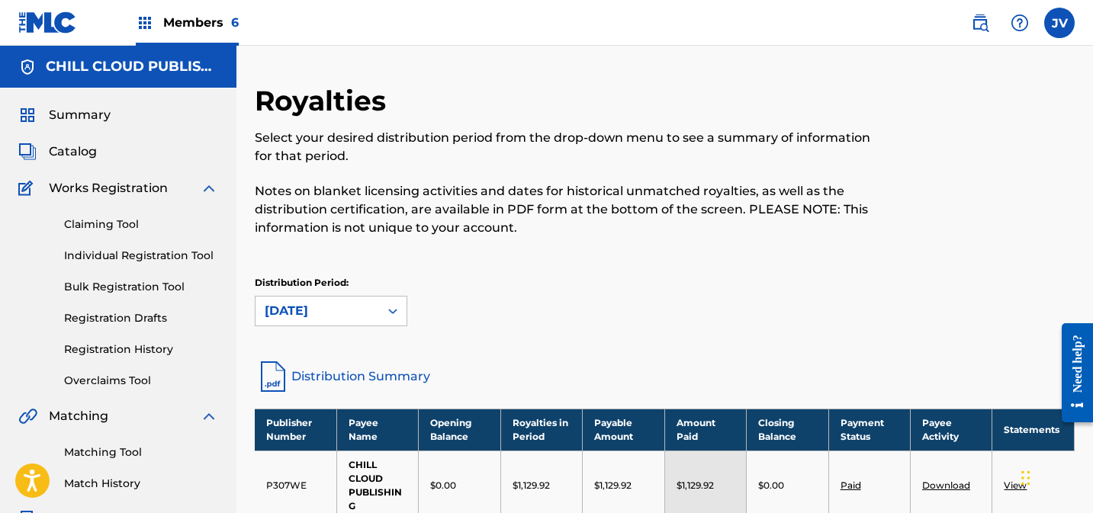
click at [89, 223] on link "Claiming Tool" at bounding box center [141, 225] width 154 height 16
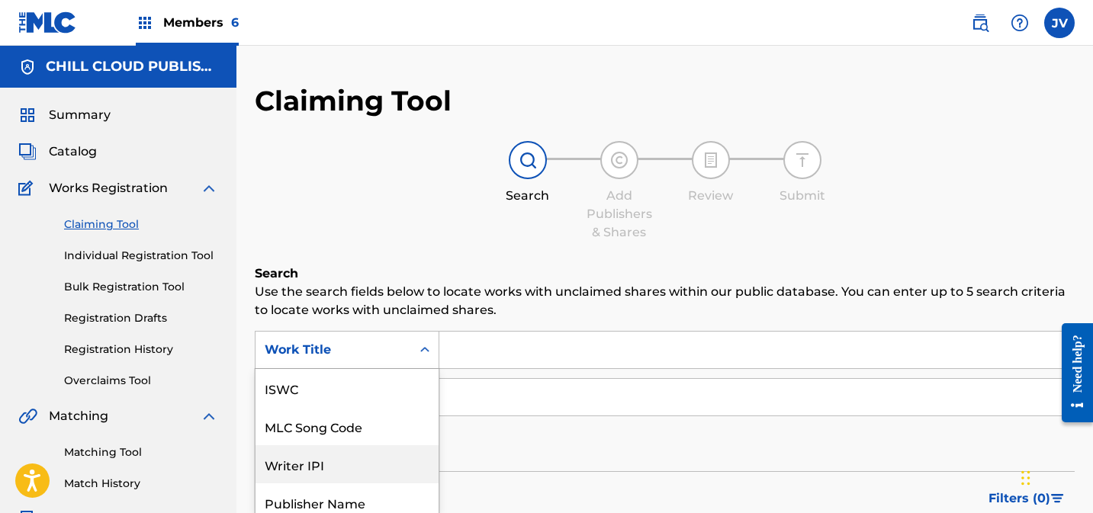
click at [335, 346] on div "Writer IPI, 3 of 7. 7 results available. Use Up and Down to choose options, pre…" at bounding box center [347, 350] width 185 height 38
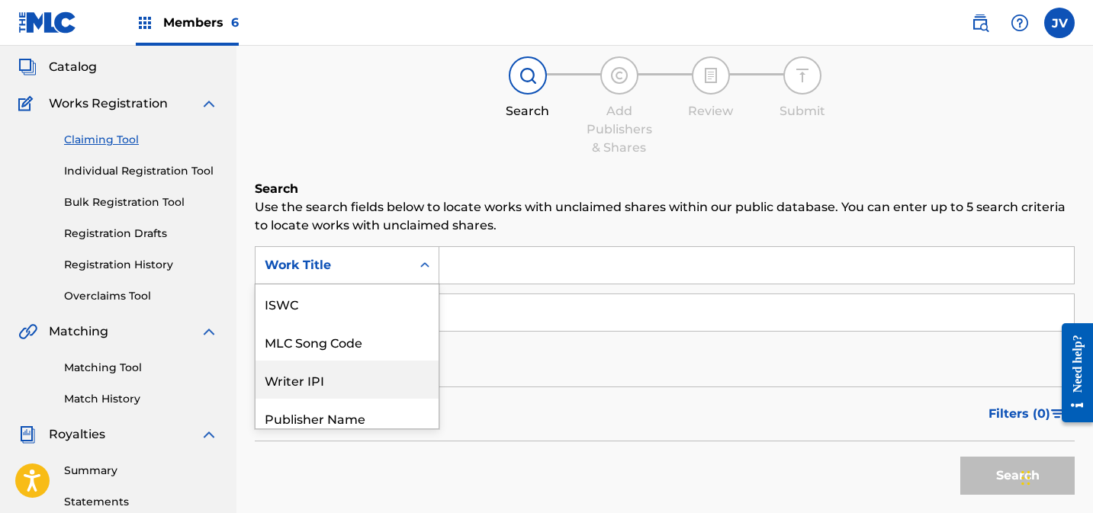
scroll to position [38, 0]
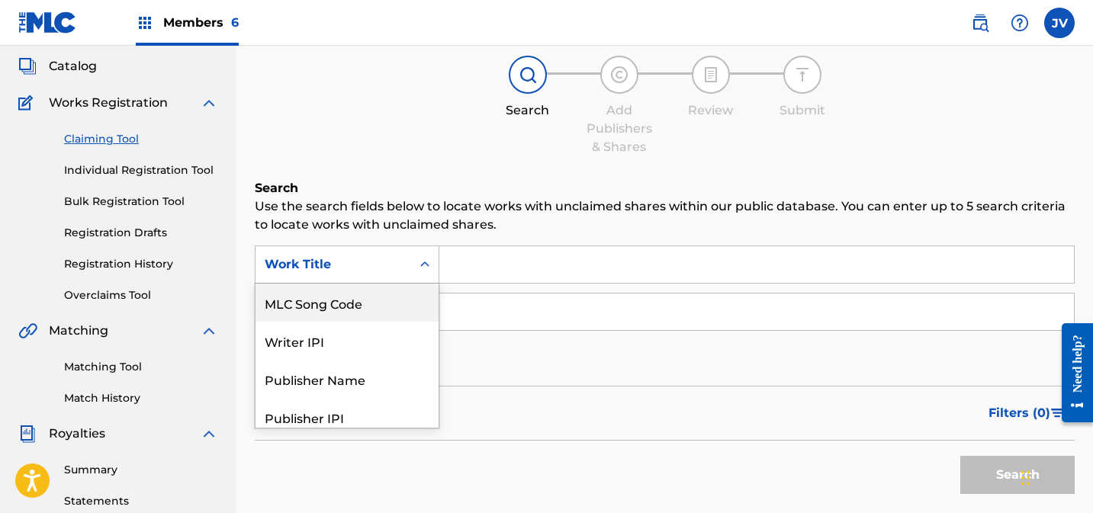
click at [330, 307] on div "MLC Song Code" at bounding box center [346, 303] width 183 height 38
